Goal: Information Seeking & Learning: Learn about a topic

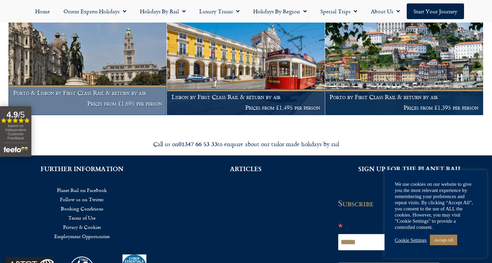
scroll to position [167, 0]
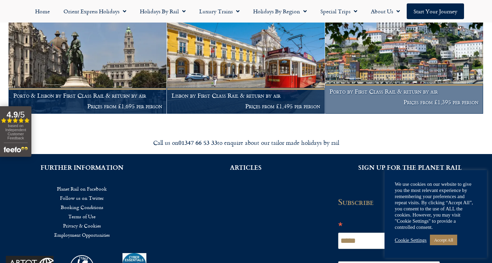
click at [384, 92] on h1 "Porto by First Class Rail & return by air" at bounding box center [403, 91] width 149 height 7
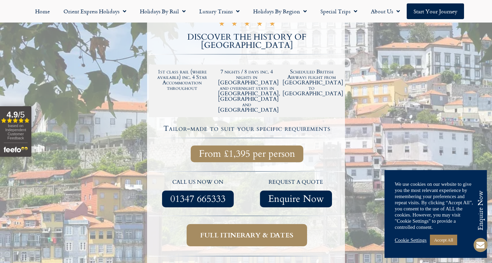
scroll to position [140, 0]
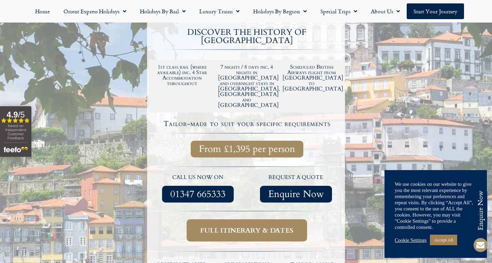
click at [232, 226] on span "Full itinerary & dates" at bounding box center [246, 230] width 93 height 9
click at [289, 219] on link "Full itinerary & dates" at bounding box center [247, 230] width 120 height 22
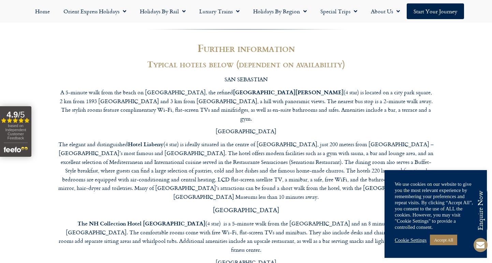
scroll to position [1552, 0]
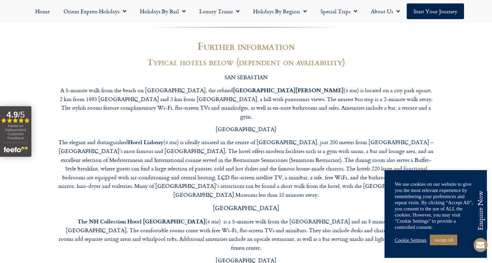
drag, startPoint x: 171, startPoint y: 146, endPoint x: 127, endPoint y: 143, distance: 43.8
copy p "Hotel Exe Almada"
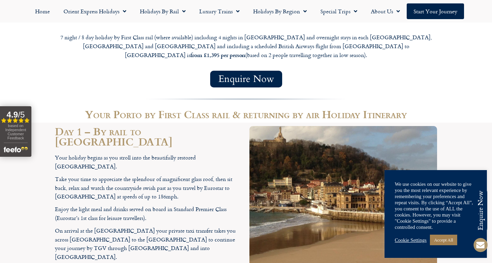
scroll to position [624, 0]
